Goal: Browse casually

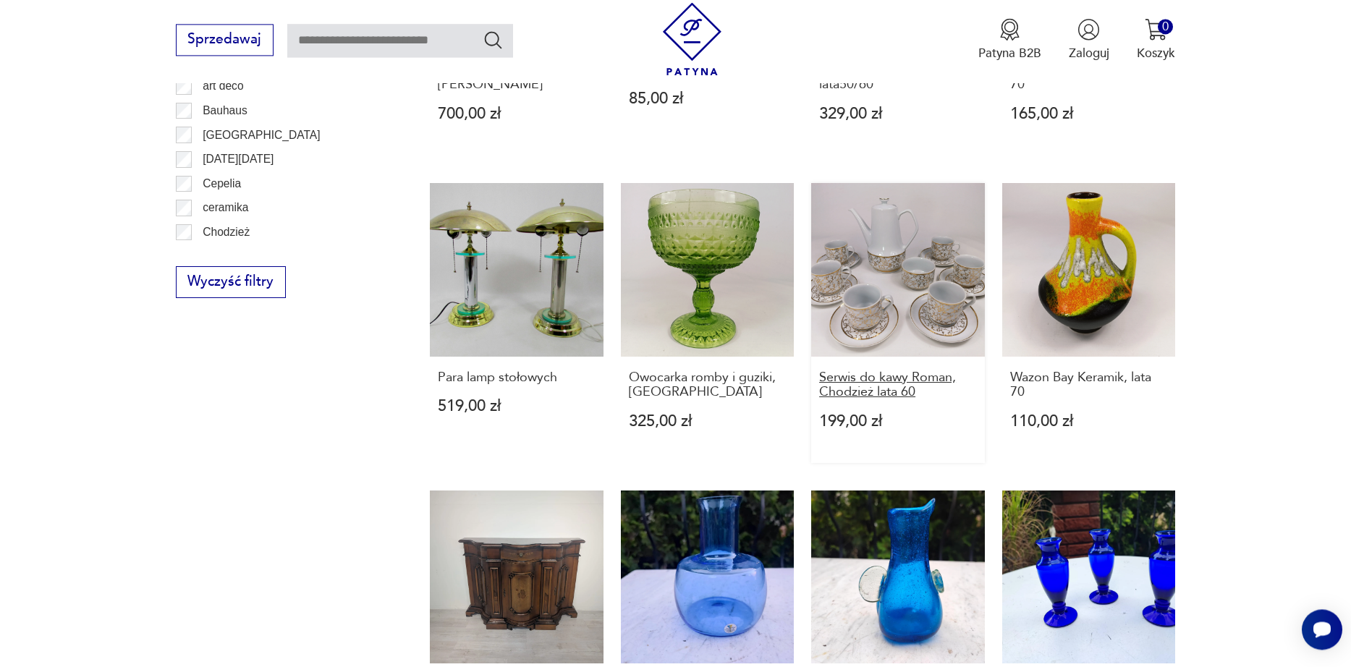
scroll to position [1255, 0]
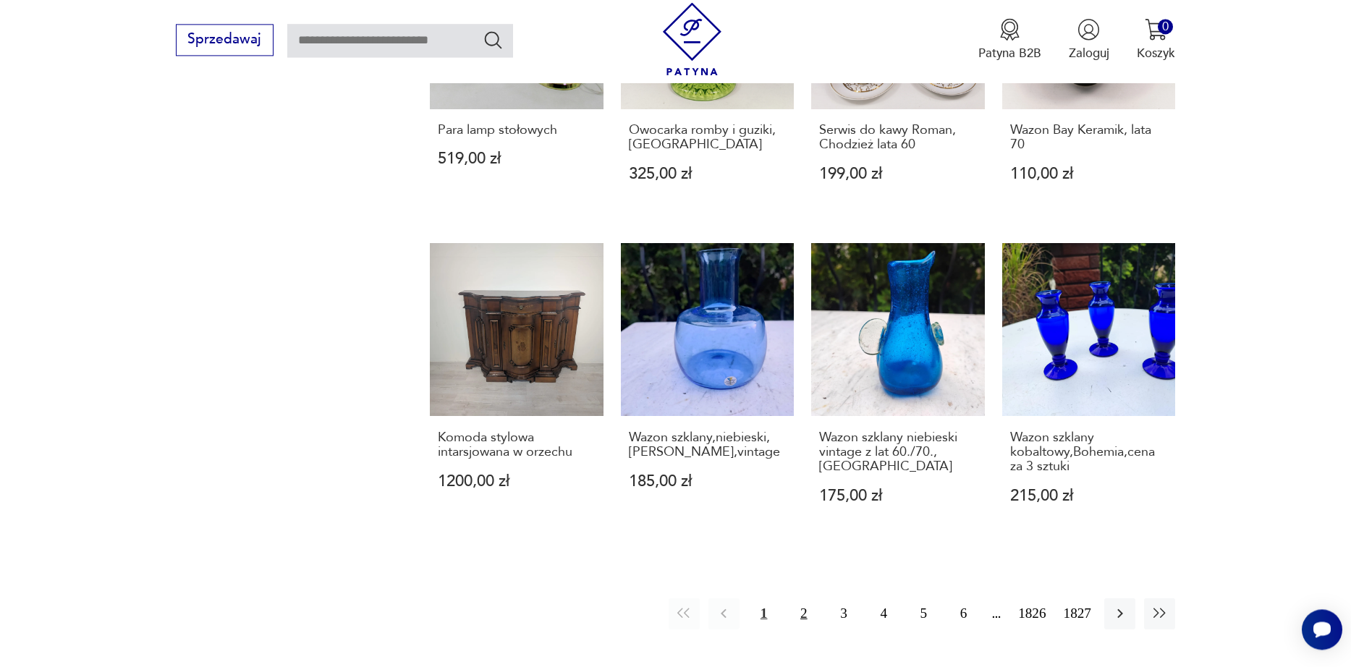
click at [788, 598] on button "2" at bounding box center [803, 613] width 31 height 31
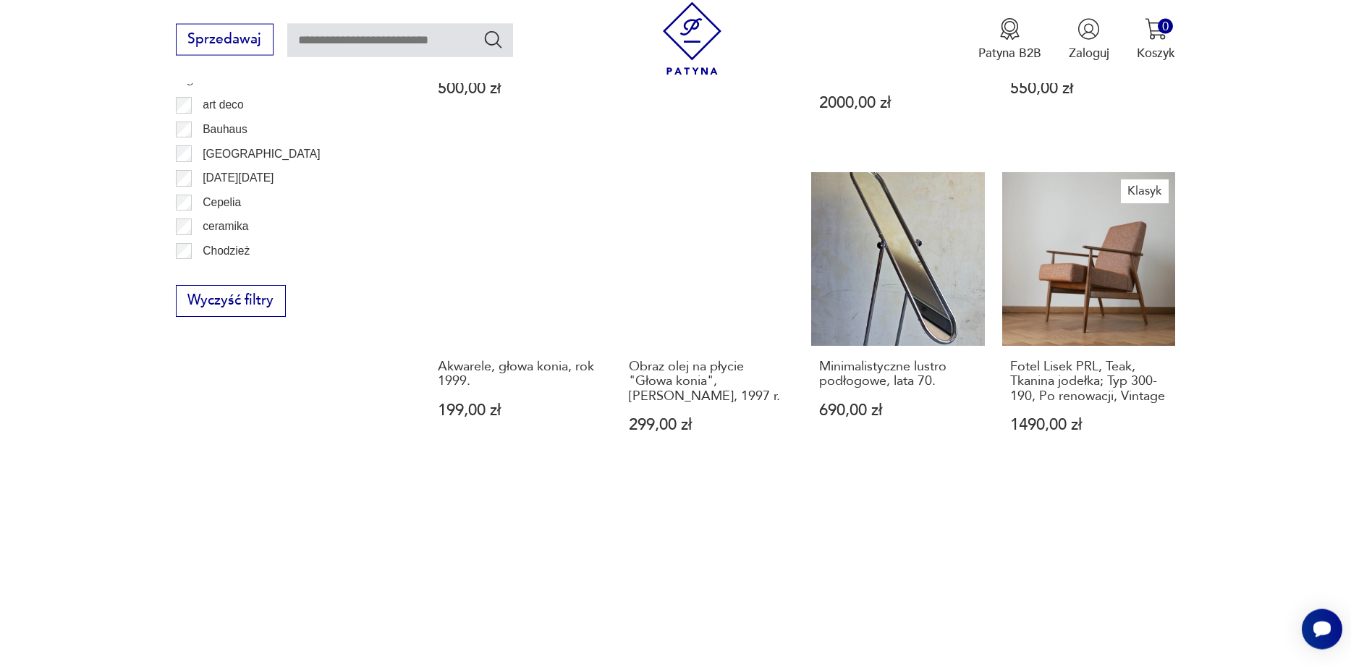
scroll to position [1318, 0]
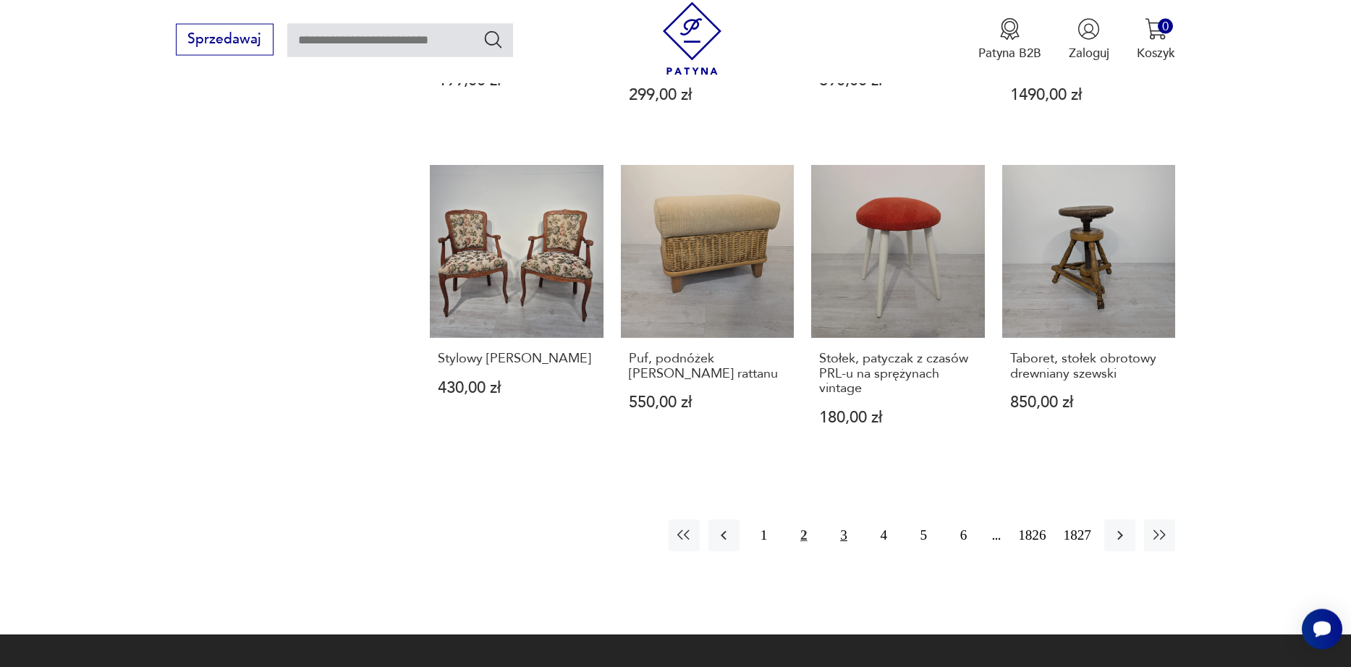
click at [834, 551] on button "3" at bounding box center [843, 534] width 31 height 31
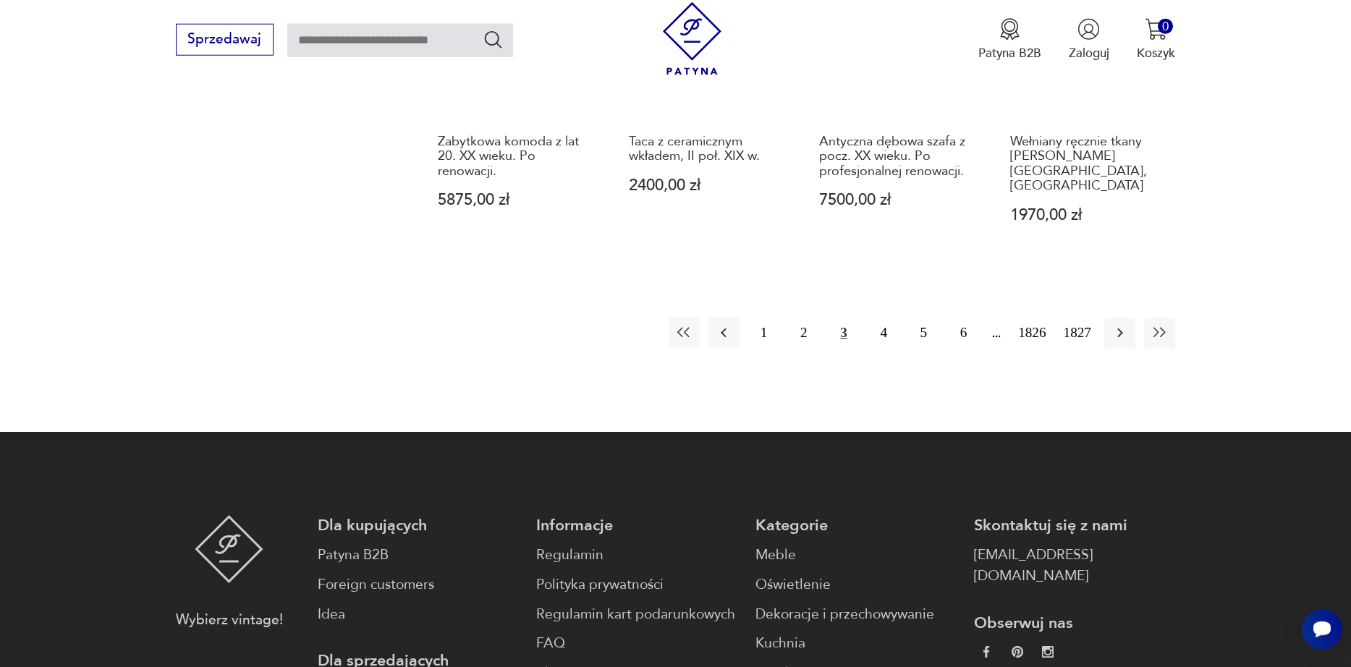
scroll to position [1566, 0]
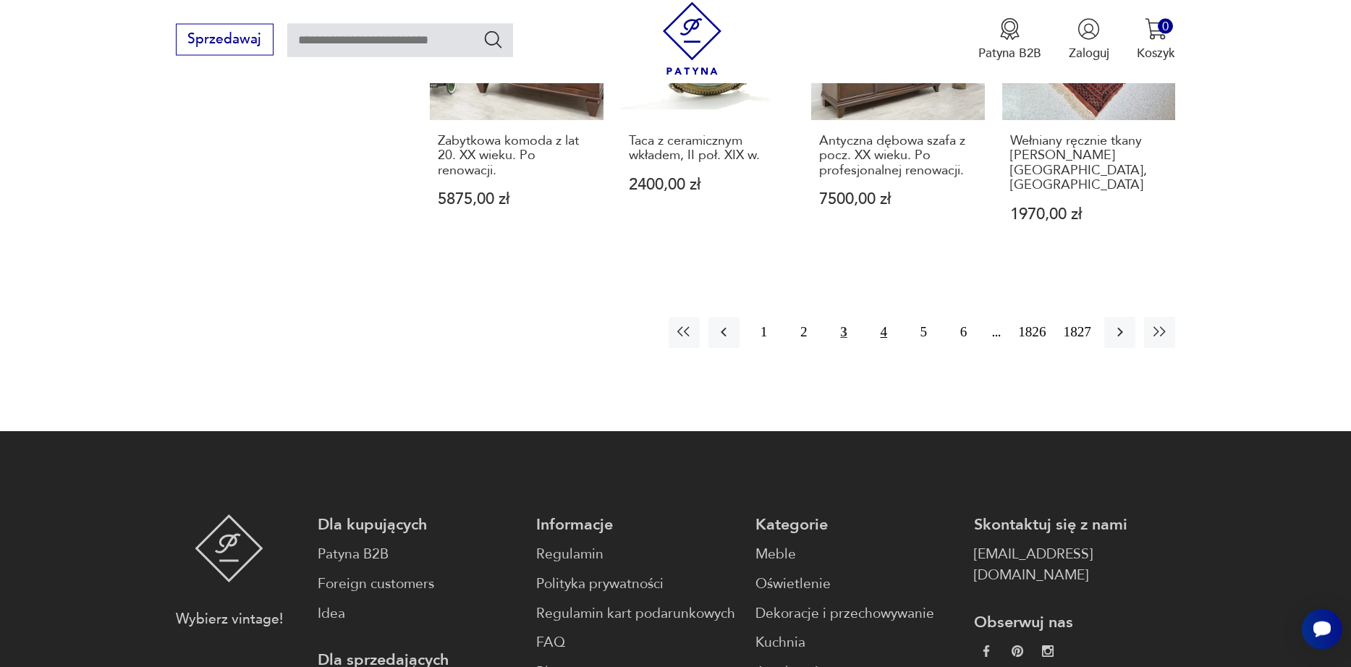
click at [879, 317] on button "4" at bounding box center [883, 332] width 31 height 31
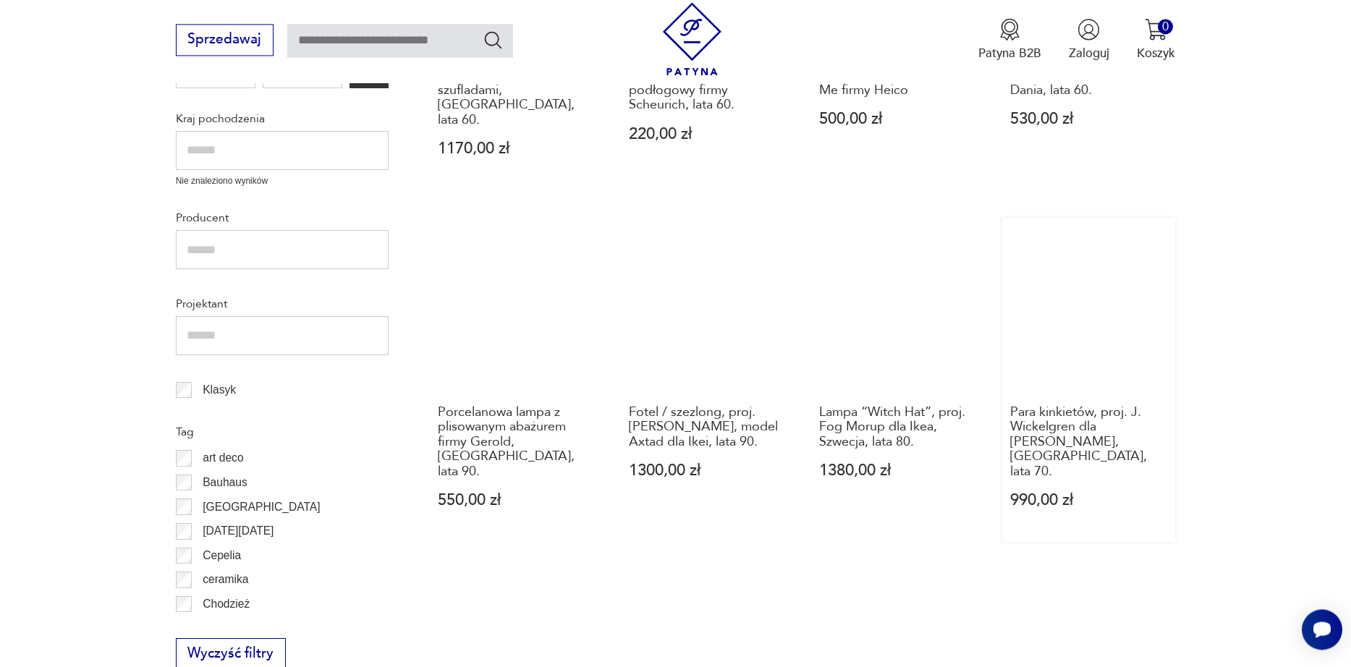
scroll to position [671, 0]
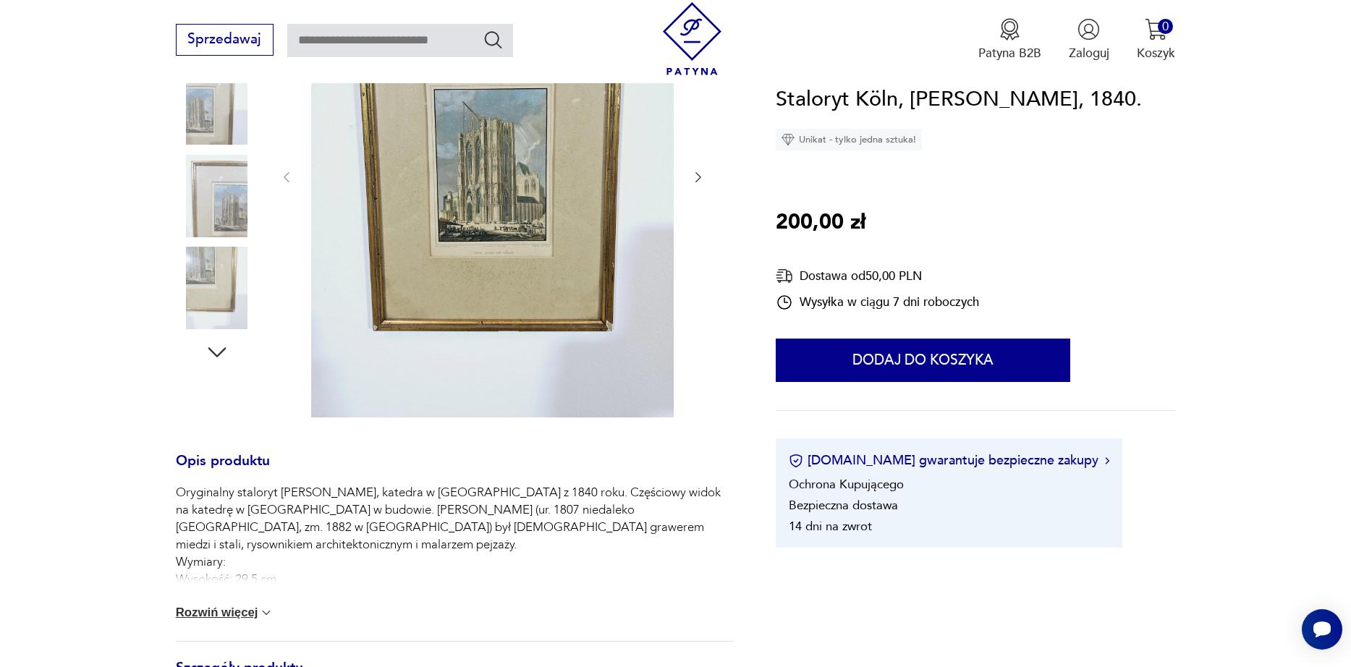
click at [540, 198] on img at bounding box center [492, 175] width 362 height 483
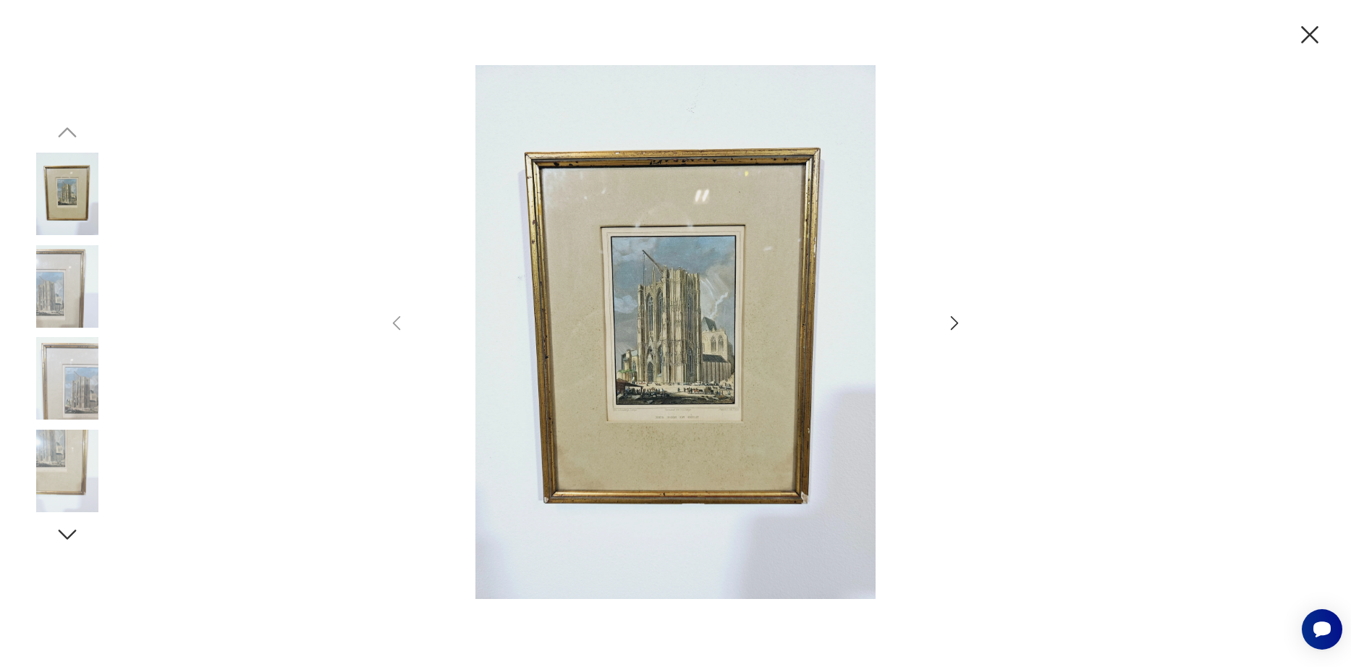
click at [693, 302] on img at bounding box center [675, 332] width 502 height 534
click at [952, 314] on icon "button" at bounding box center [954, 323] width 21 height 21
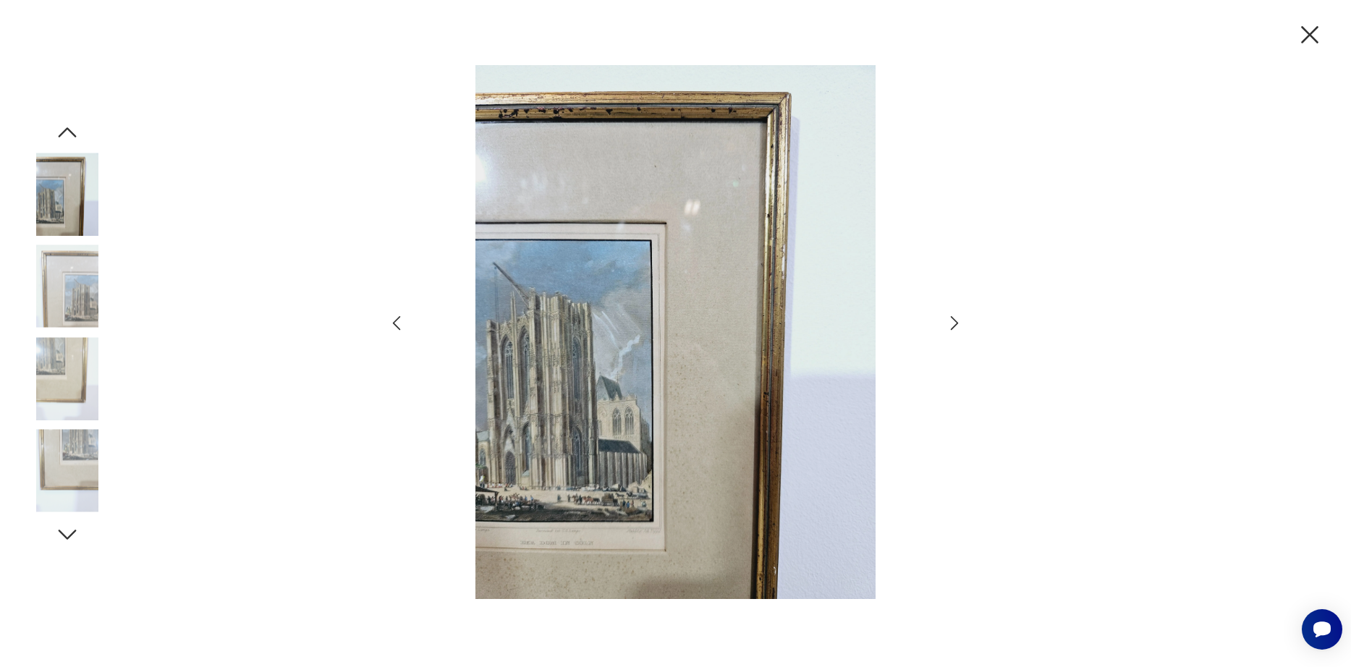
click at [953, 313] on icon "button" at bounding box center [954, 323] width 21 height 21
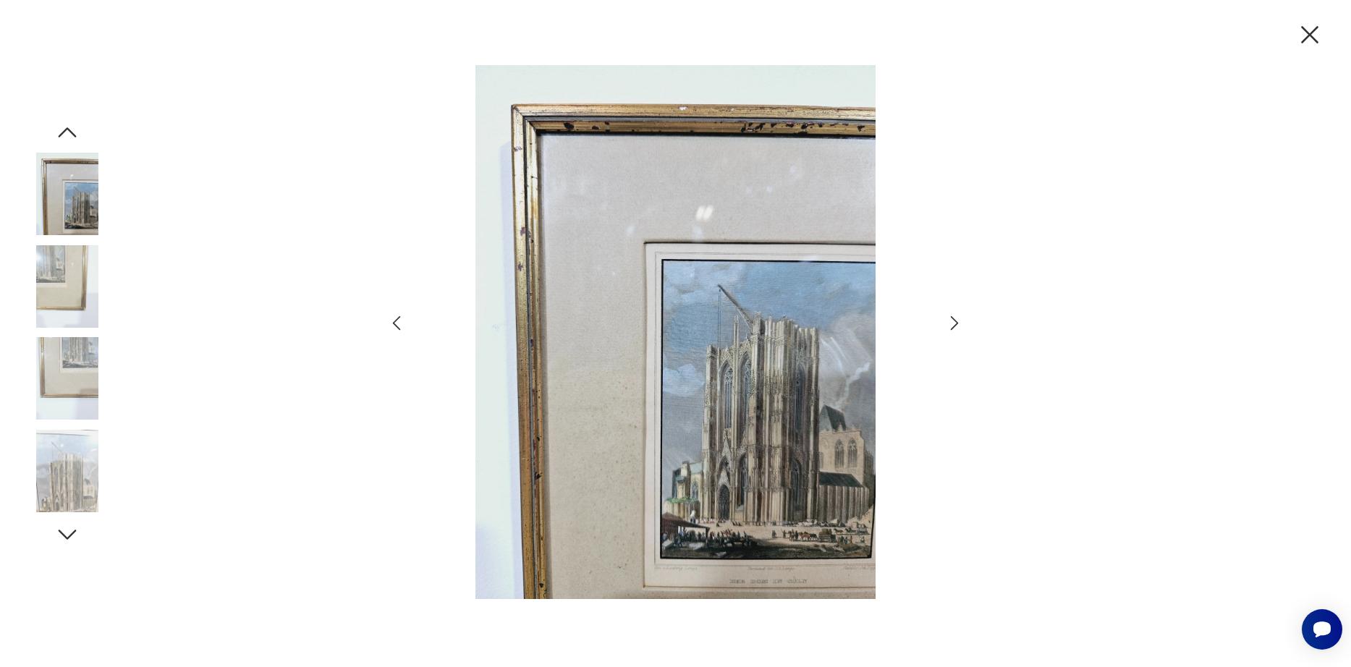
click at [953, 313] on icon "button" at bounding box center [954, 323] width 21 height 21
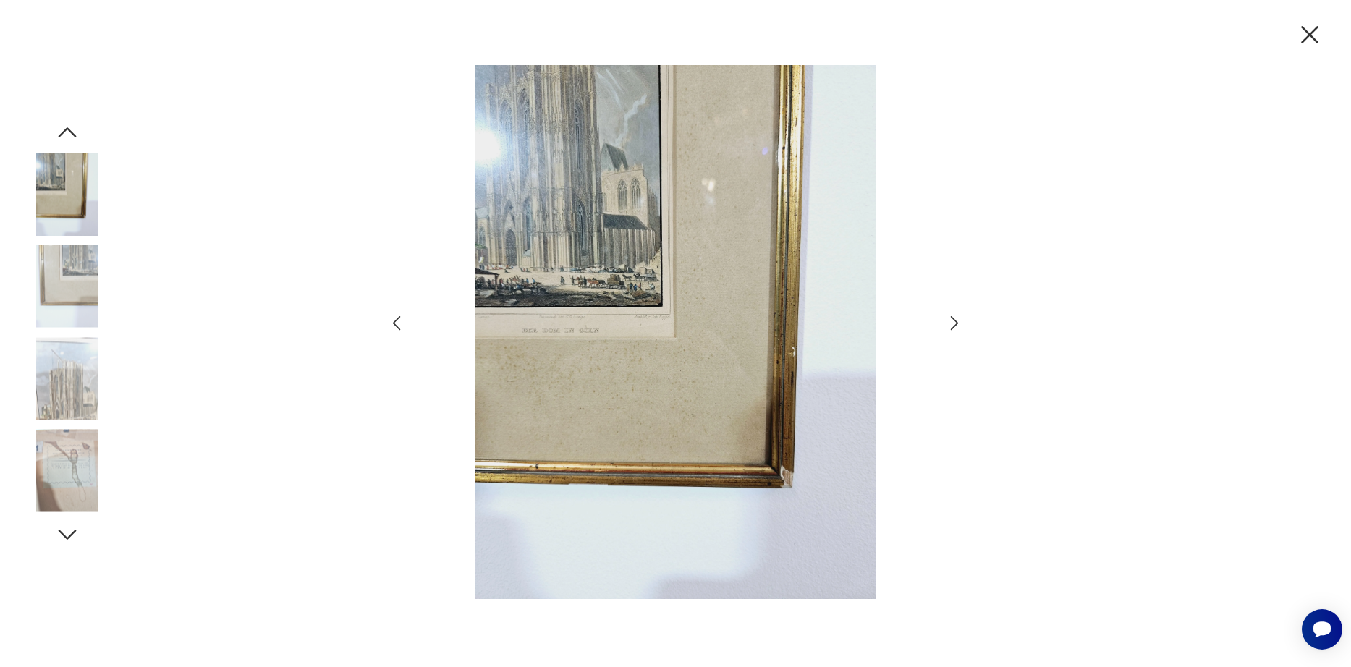
click at [1320, 34] on icon "button" at bounding box center [1309, 35] width 30 height 30
